Goal: Task Accomplishment & Management: Use online tool/utility

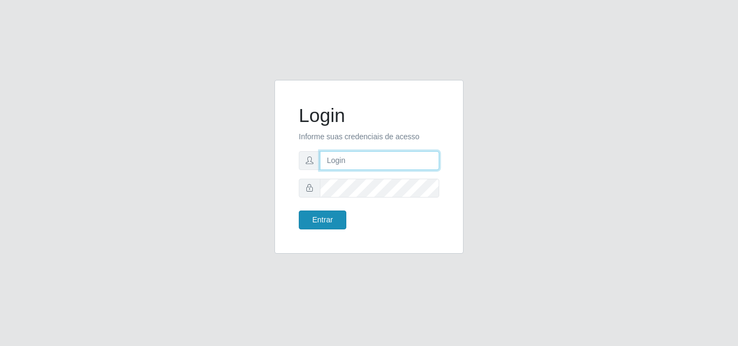
type input "[EMAIL_ADDRESS][DOMAIN_NAME]"
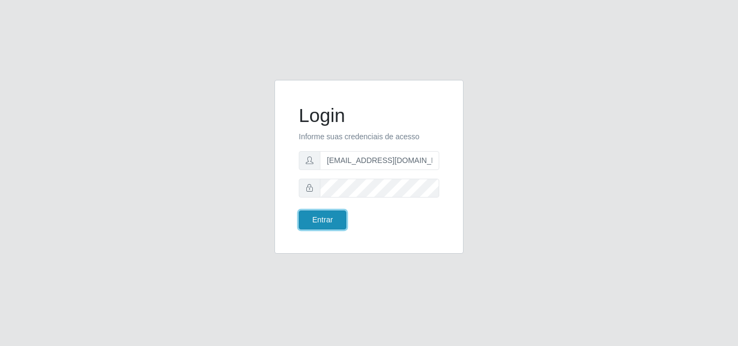
click at [319, 214] on button "Entrar" at bounding box center [323, 220] width 48 height 19
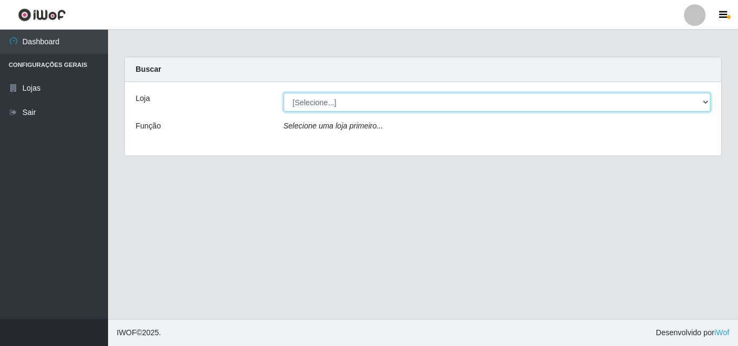
click at [609, 100] on select "[Selecione...] Rede Potiguar 1 - Macaíba" at bounding box center [496, 102] width 427 height 19
select select "100"
click at [283, 93] on select "[Selecione...] Rede Potiguar 1 - Macaíba" at bounding box center [496, 102] width 427 height 19
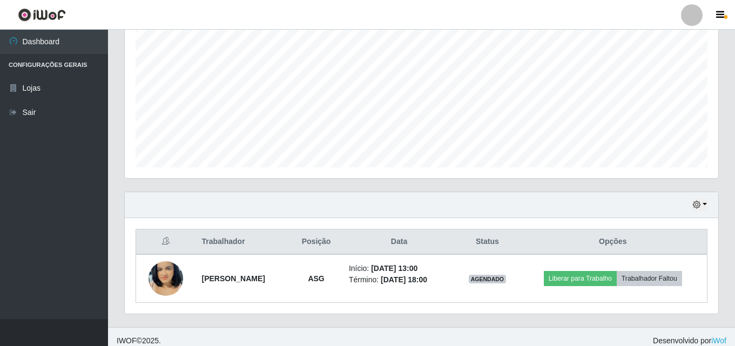
scroll to position [227, 0]
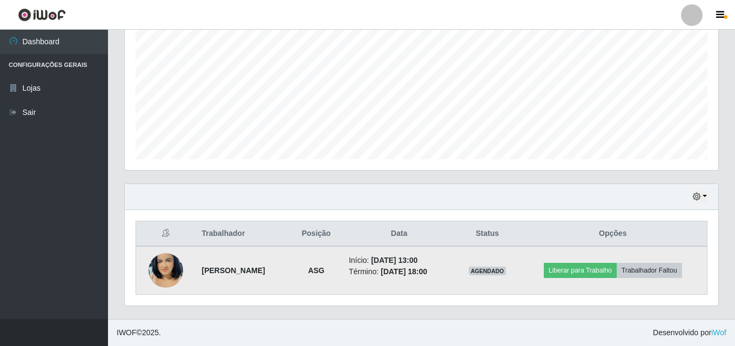
click at [159, 262] on img at bounding box center [165, 271] width 35 height 62
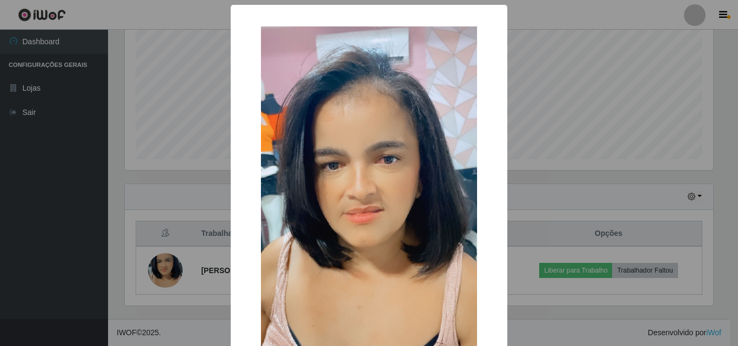
click at [550, 124] on div "× OK Cancel" at bounding box center [369, 173] width 738 height 346
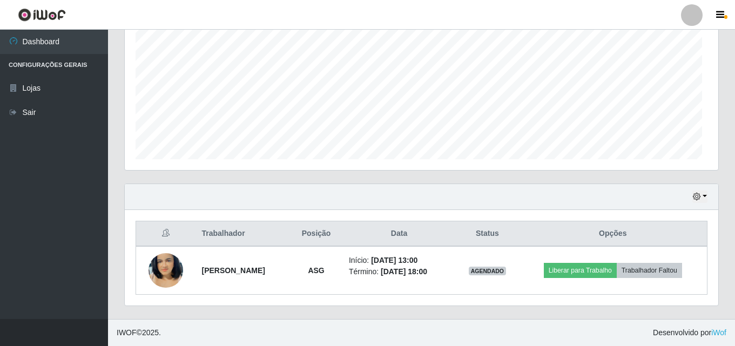
scroll to position [224, 593]
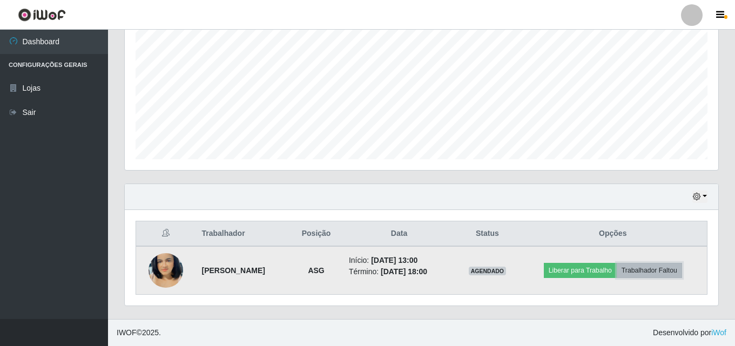
click at [648, 272] on button "Trabalhador Faltou" at bounding box center [649, 270] width 65 height 15
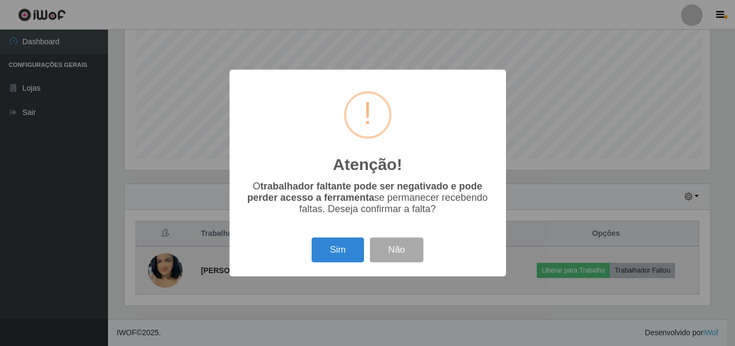
scroll to position [224, 588]
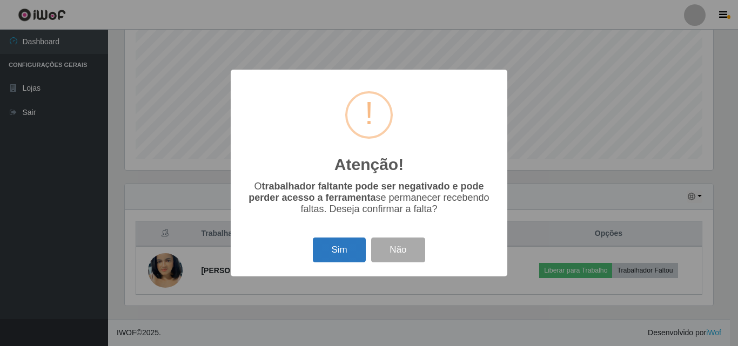
click at [327, 252] on button "Sim" at bounding box center [339, 250] width 52 height 25
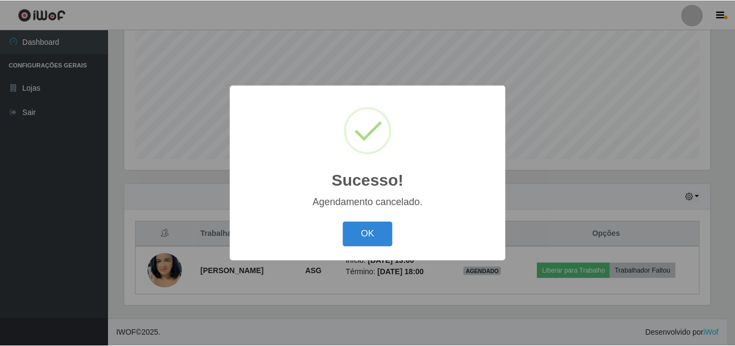
scroll to position [179, 0]
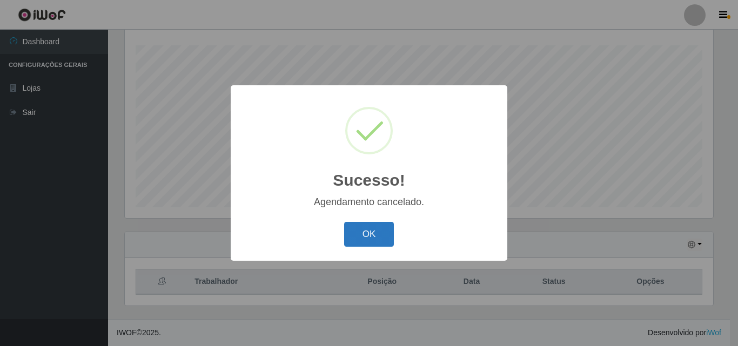
click at [366, 236] on button "OK" at bounding box center [369, 234] width 50 height 25
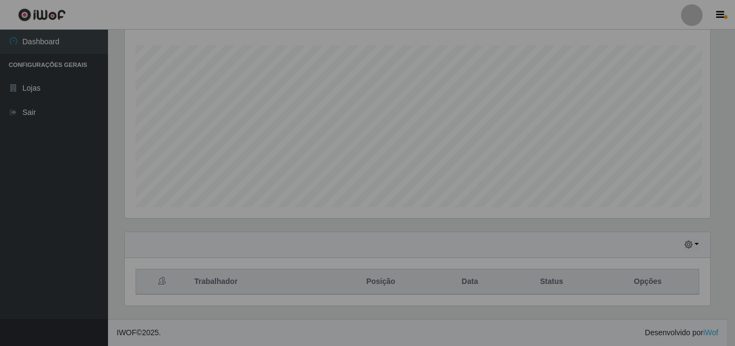
scroll to position [224, 593]
